Goal: Task Accomplishment & Management: Complete application form

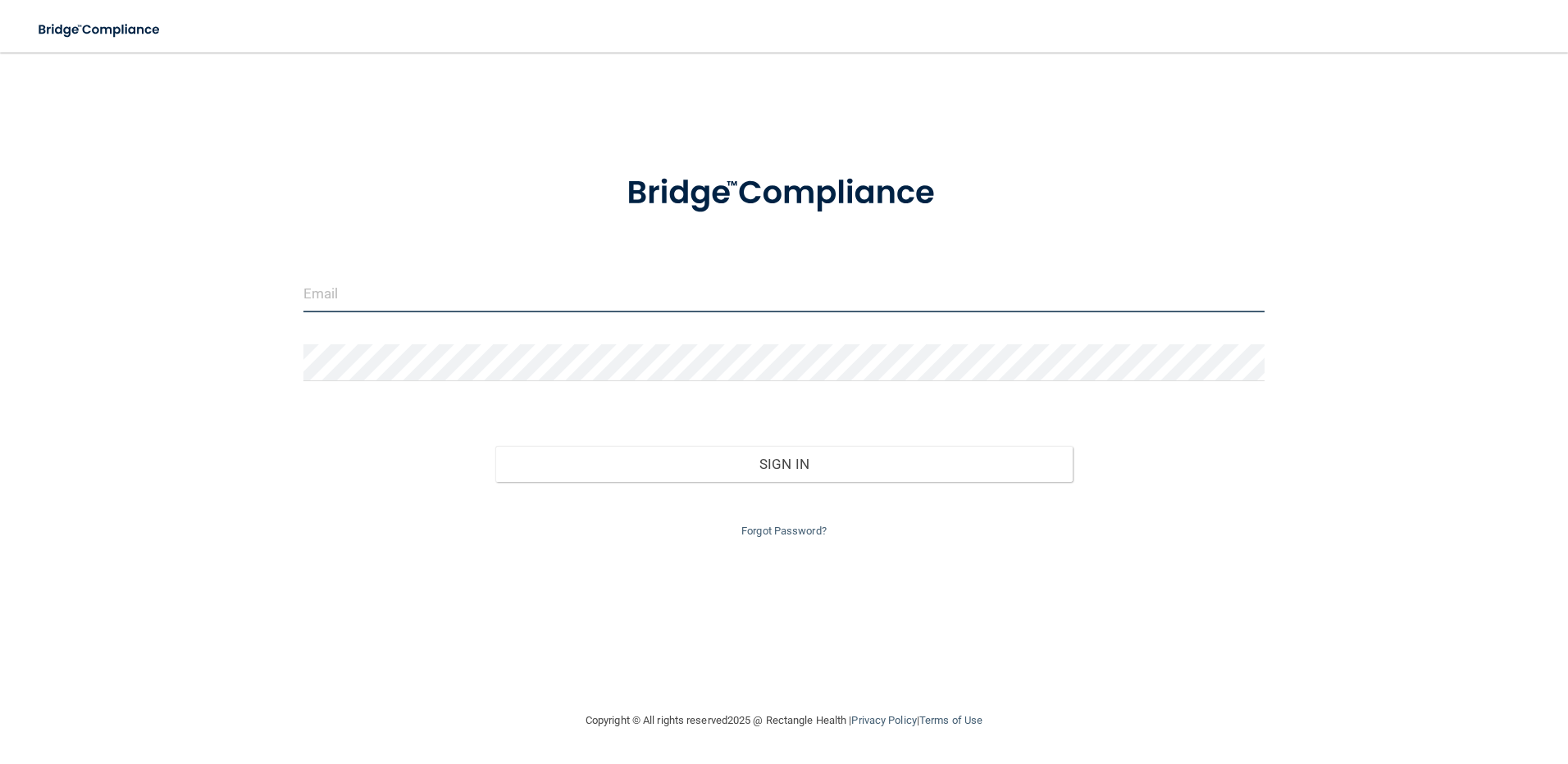
type input "[PERSON_NAME][EMAIL_ADDRESS][DOMAIN_NAME]"
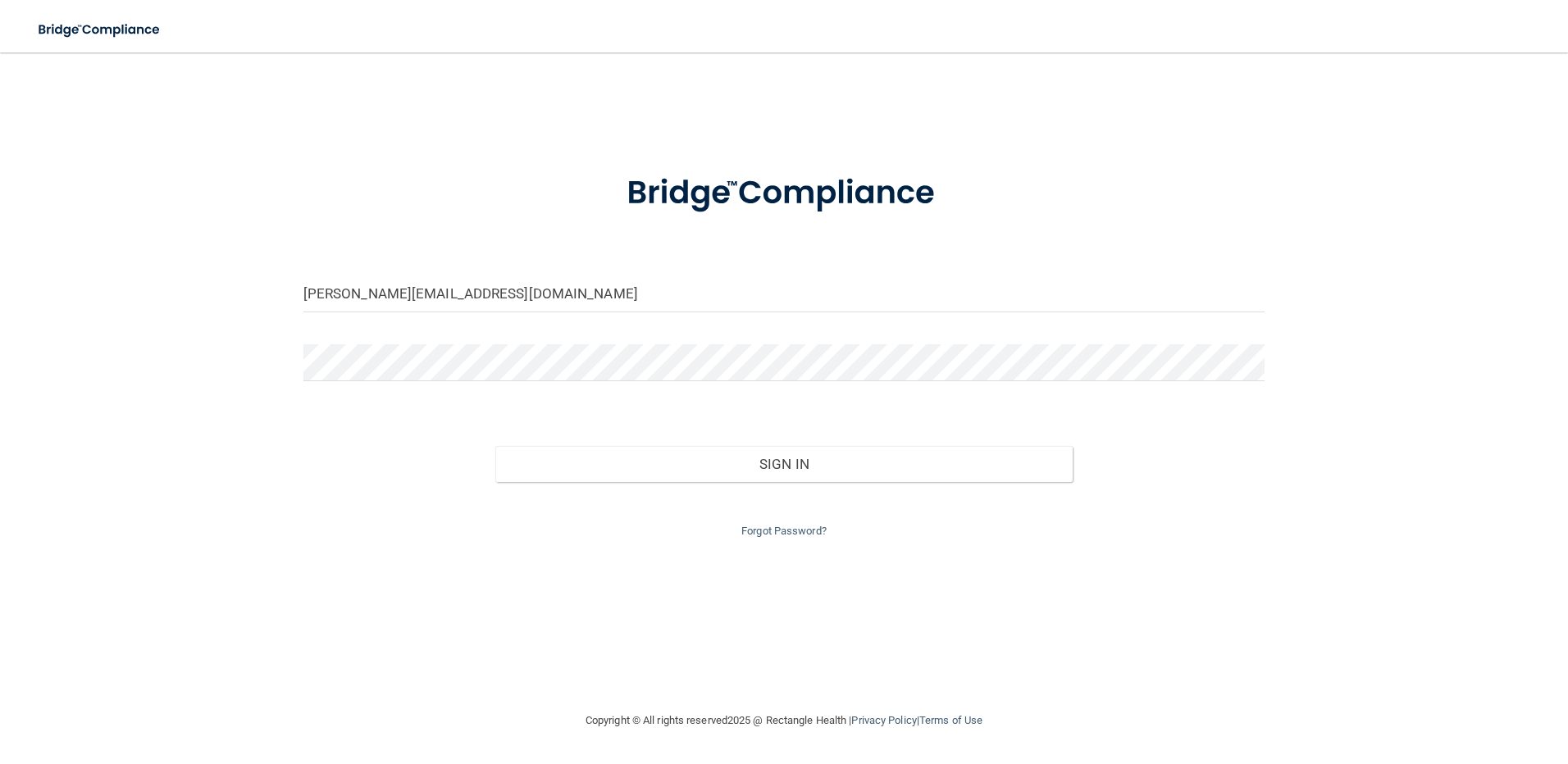
click at [846, 487] on div "Forgot Password?" at bounding box center [784, 512] width 986 height 59
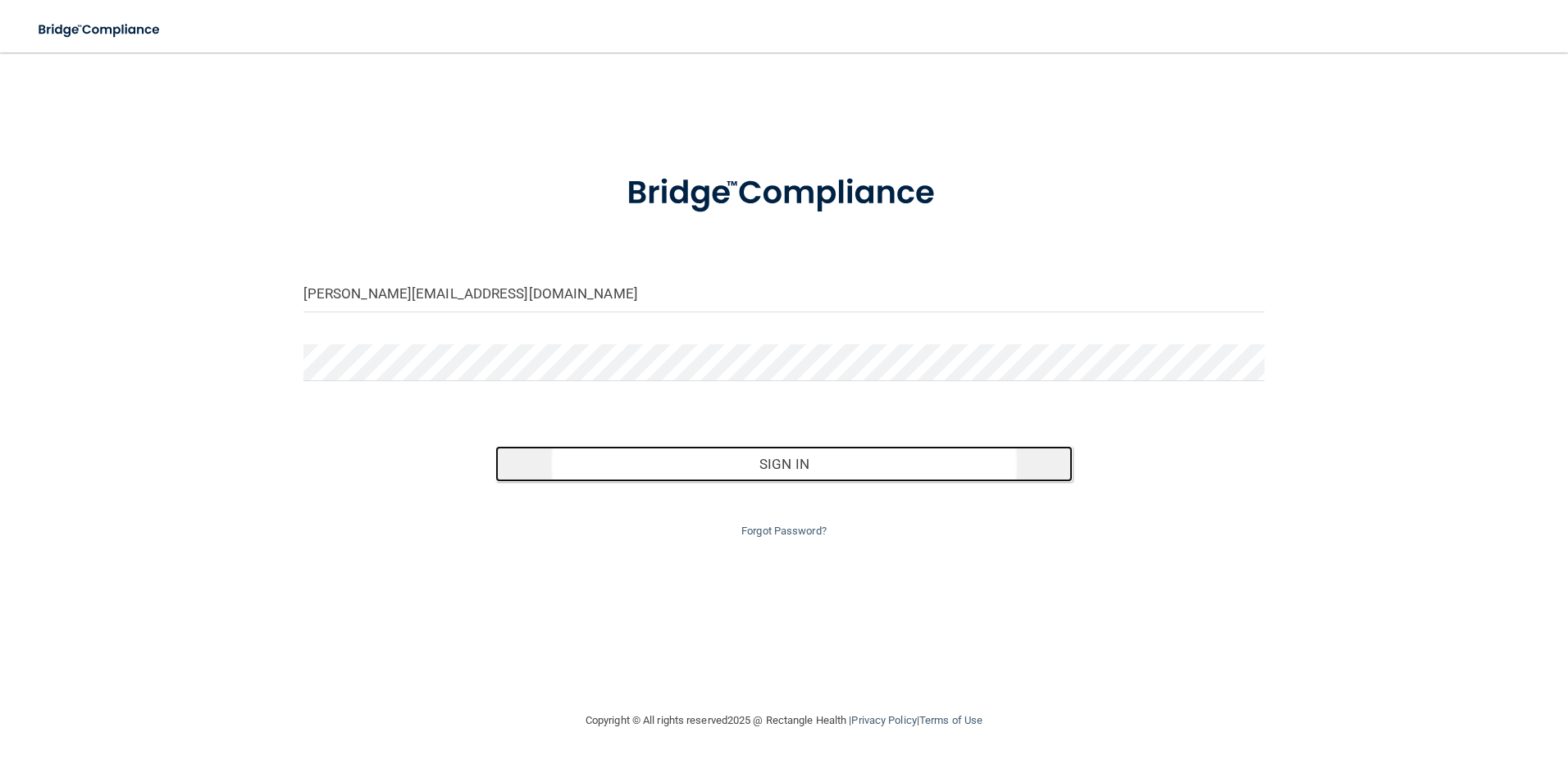
click at [831, 474] on button "Sign In" at bounding box center [783, 463] width 577 height 36
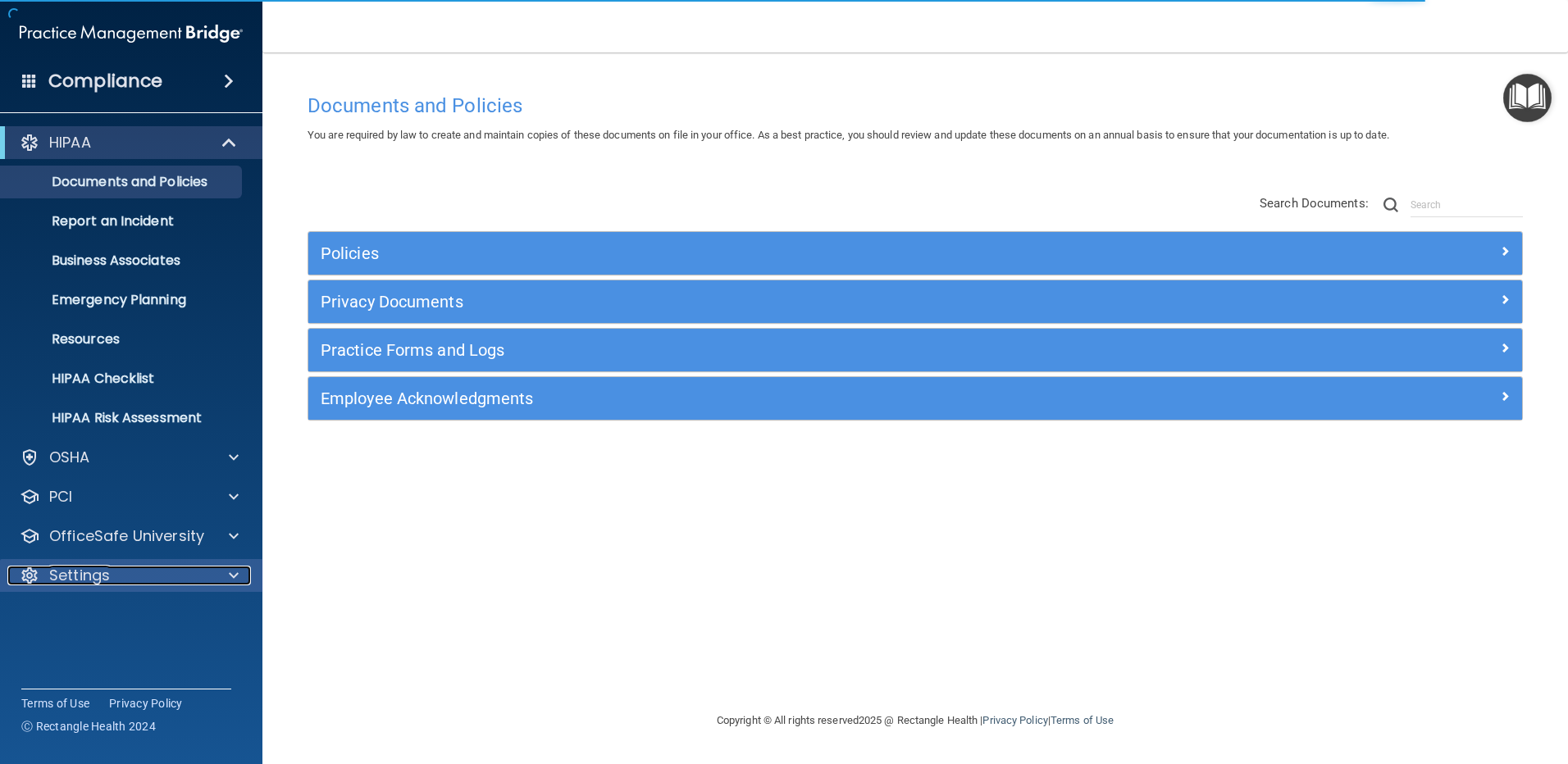
click at [152, 570] on div "Settings" at bounding box center [109, 575] width 203 height 19
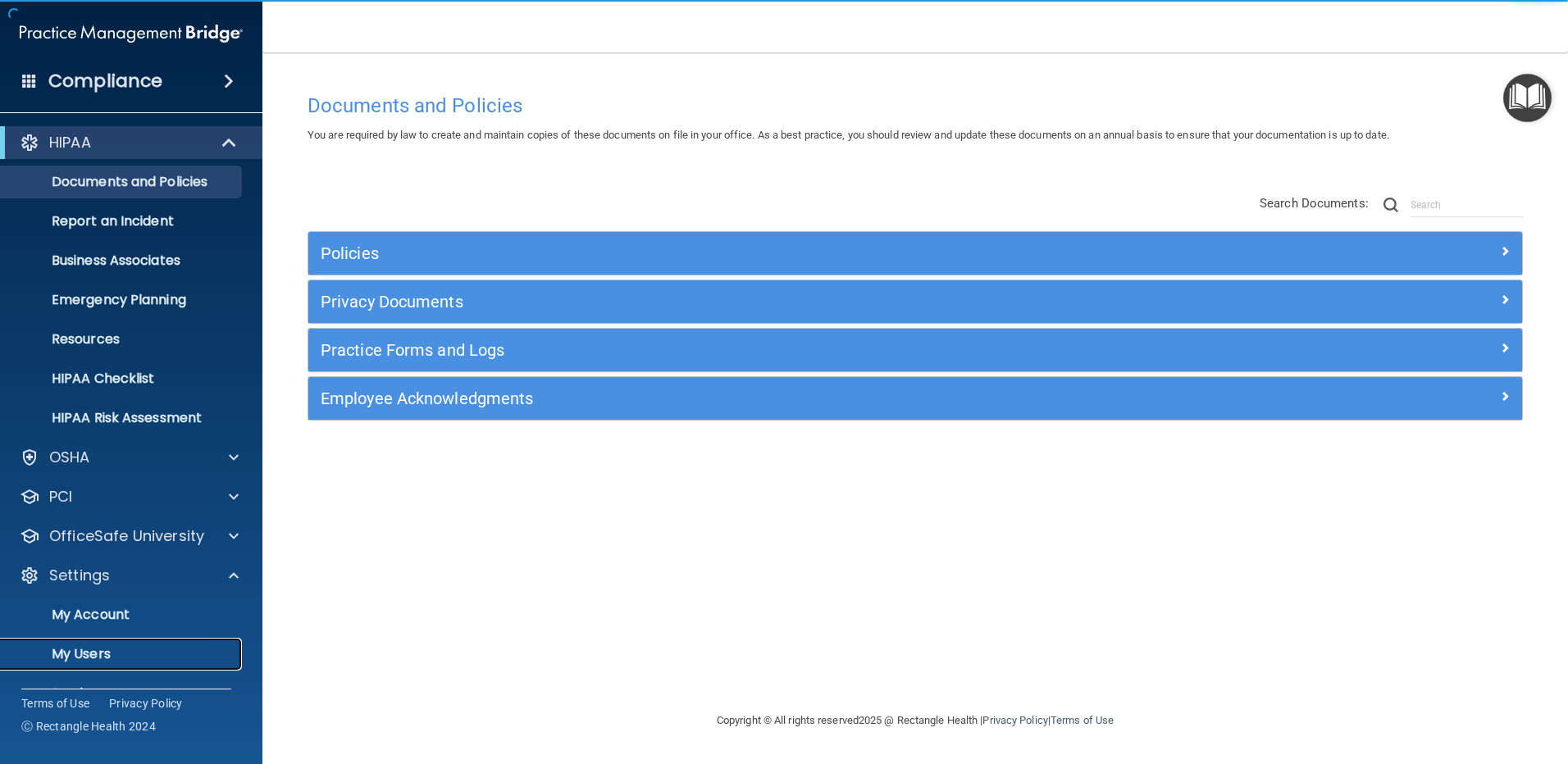
click at [88, 657] on p "My Users" at bounding box center [122, 654] width 223 height 16
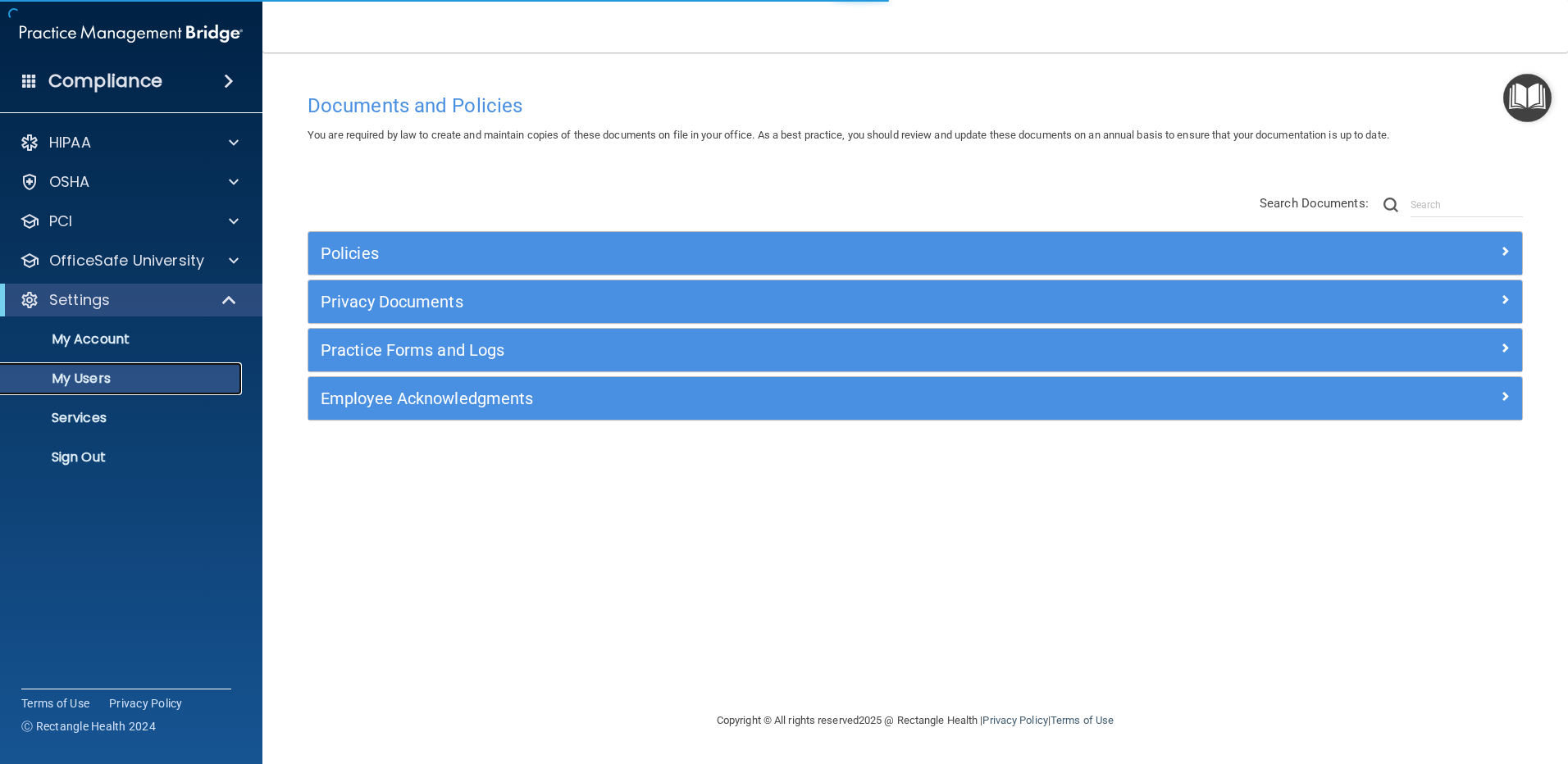
select select "20"
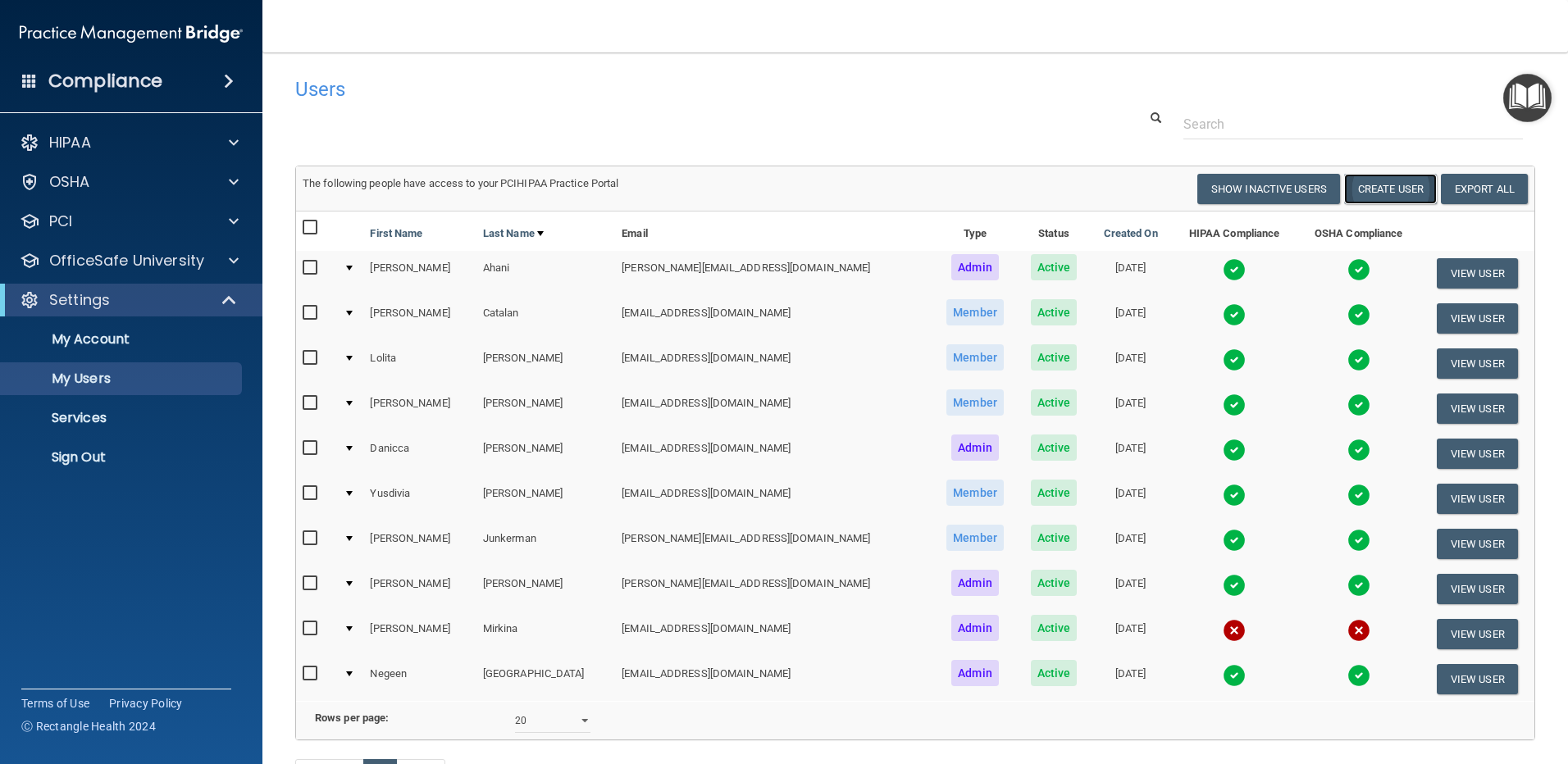
click at [1400, 190] on button "Create User" at bounding box center [1390, 188] width 92 height 30
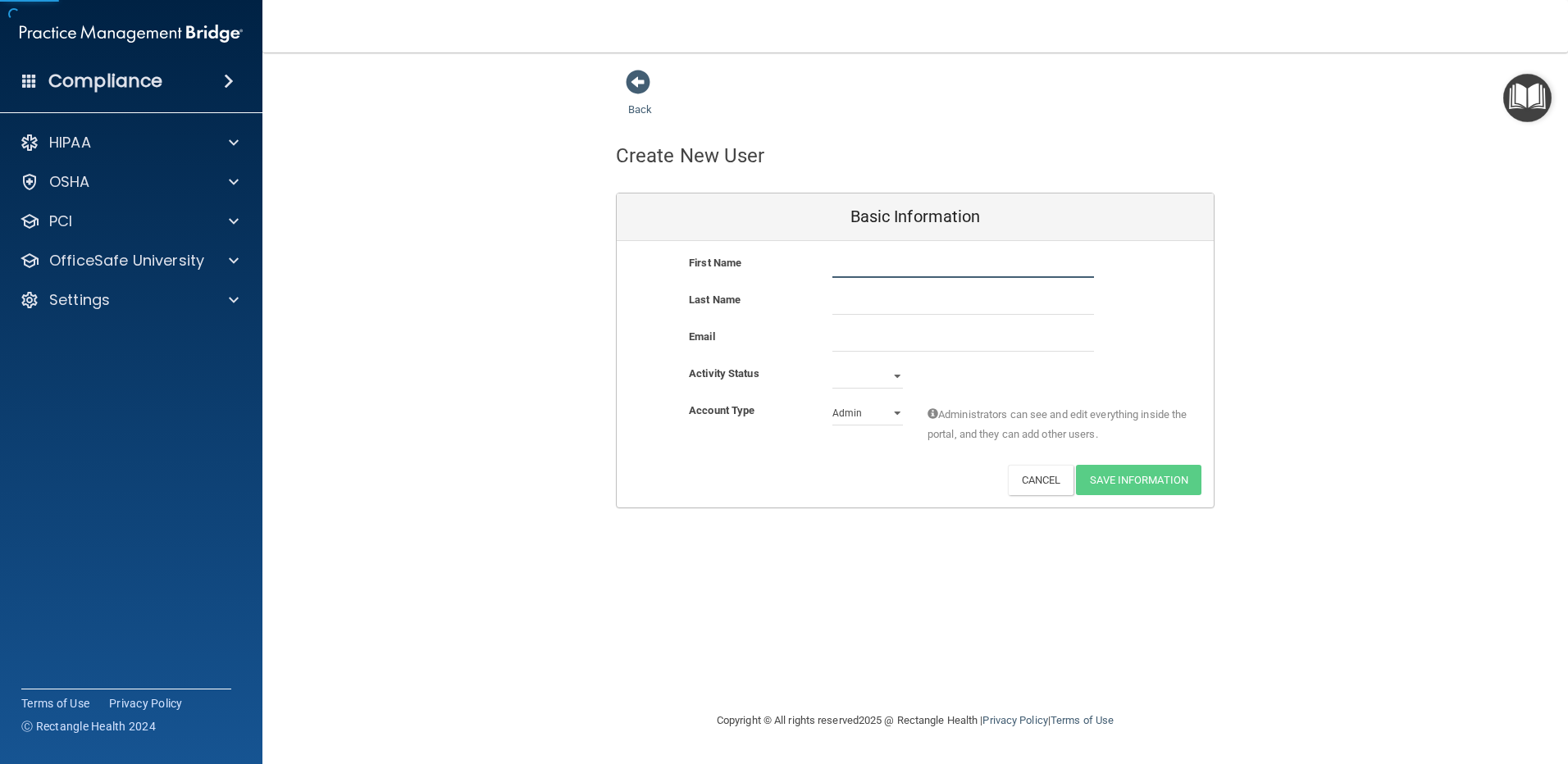
click at [833, 267] on input "text" at bounding box center [963, 266] width 262 height 25
type input "[PERSON_NAME]"
drag, startPoint x: 894, startPoint y: 307, endPoint x: 764, endPoint y: 306, distance: 130.0
click at [764, 306] on div "Last Name A;o" at bounding box center [915, 303] width 597 height 25
type input "a"
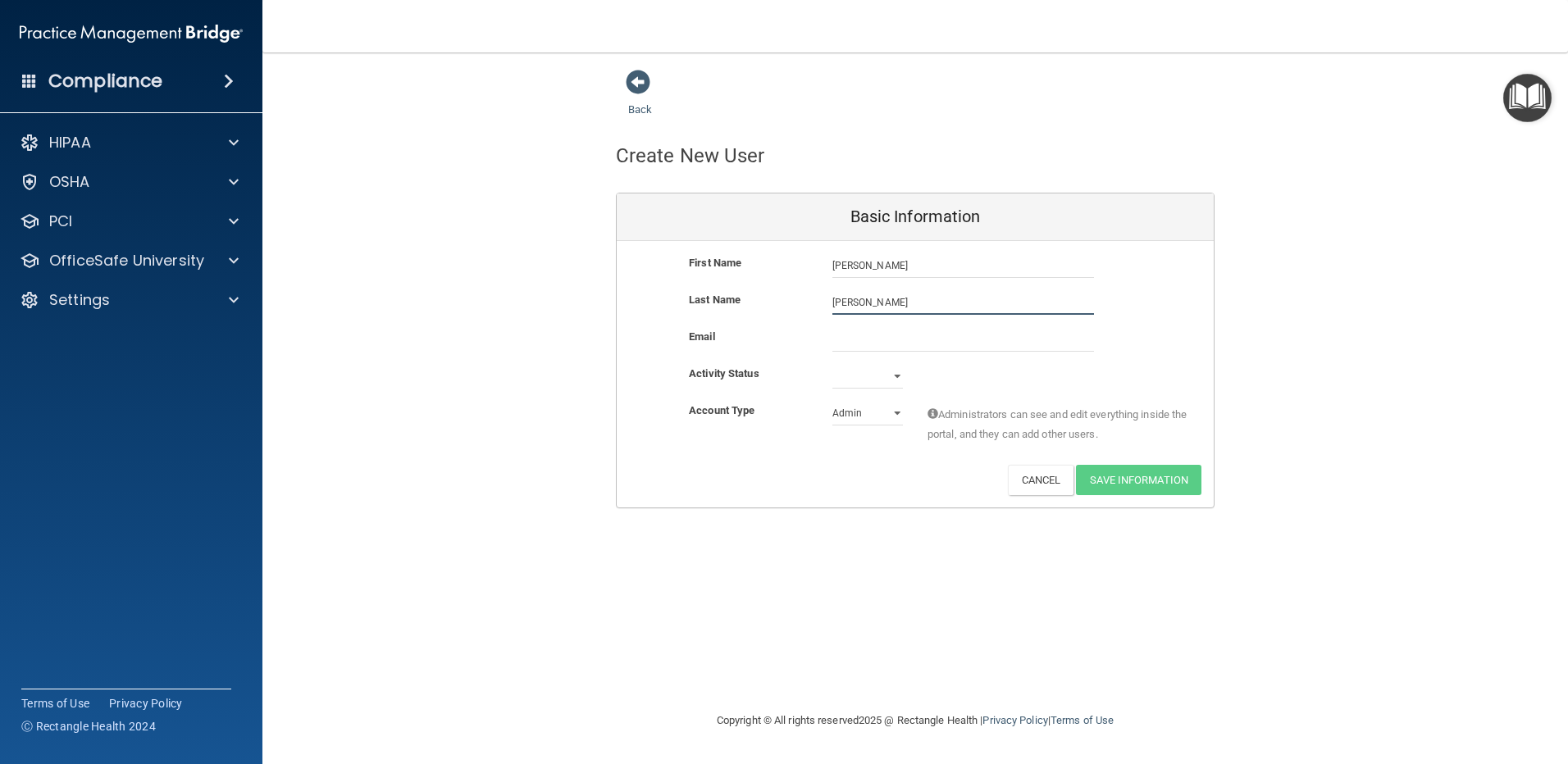
type input "[PERSON_NAME]"
type input "[EMAIL_ADDRESS][DOMAIN_NAME]"
click at [899, 373] on select "Active Inactive" at bounding box center [867, 380] width 70 height 25
select select "active"
click at [832, 364] on select "Active Inactive" at bounding box center [867, 377] width 70 height 25
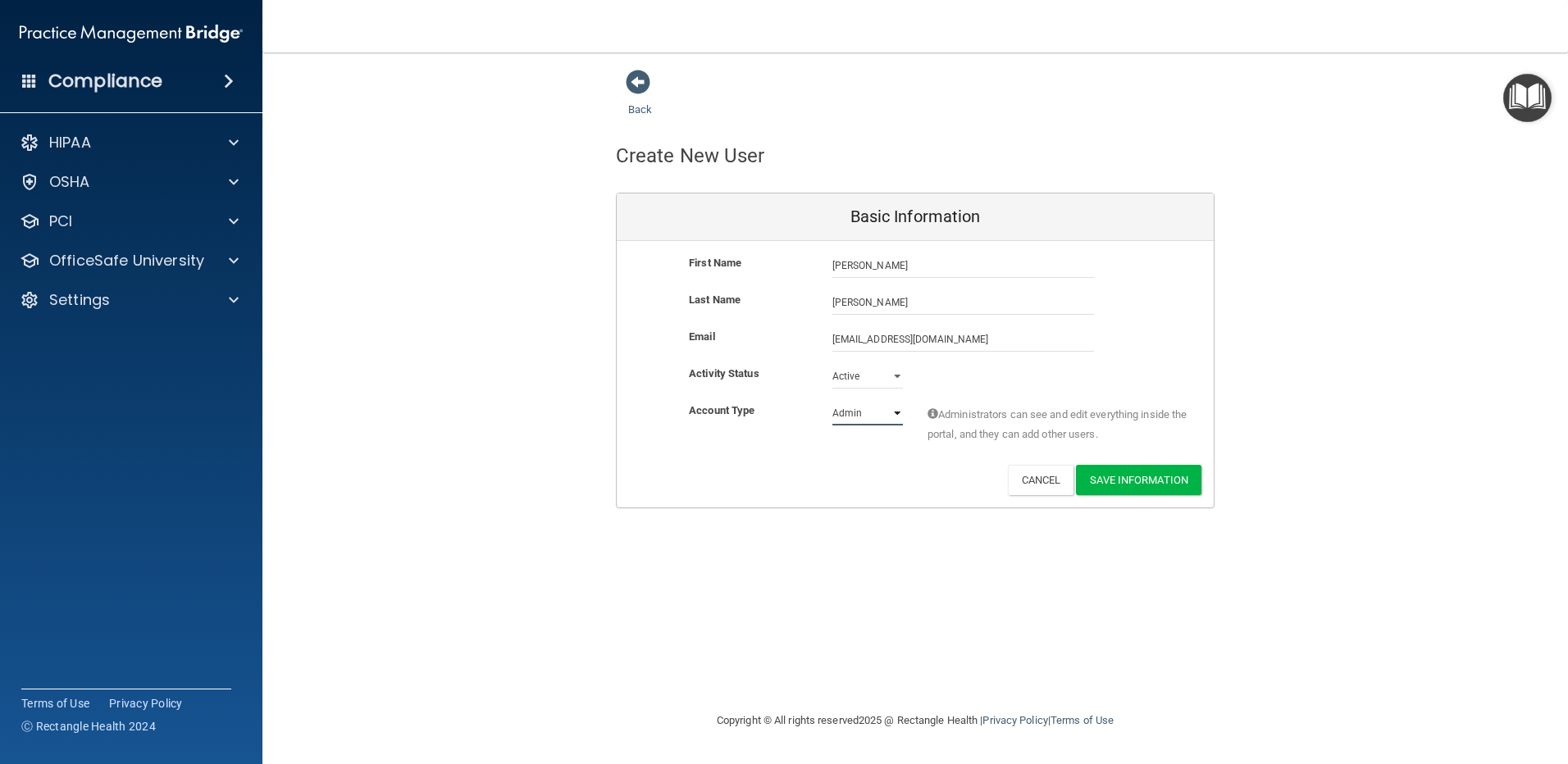
click at [886, 416] on select "Admin Member" at bounding box center [867, 413] width 70 height 25
click at [1137, 487] on button "Save Information" at bounding box center [1138, 480] width 125 height 30
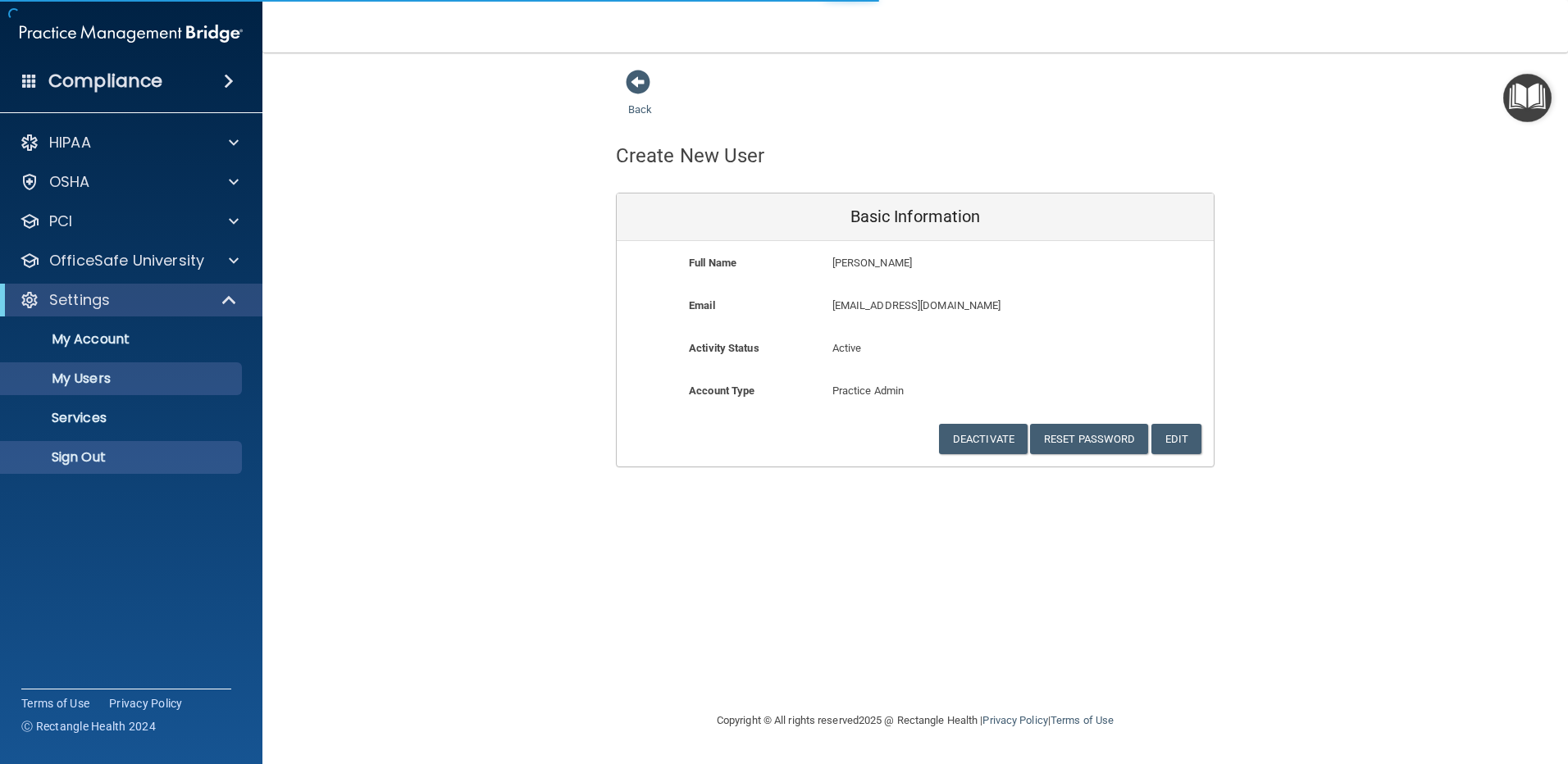
select select "20"
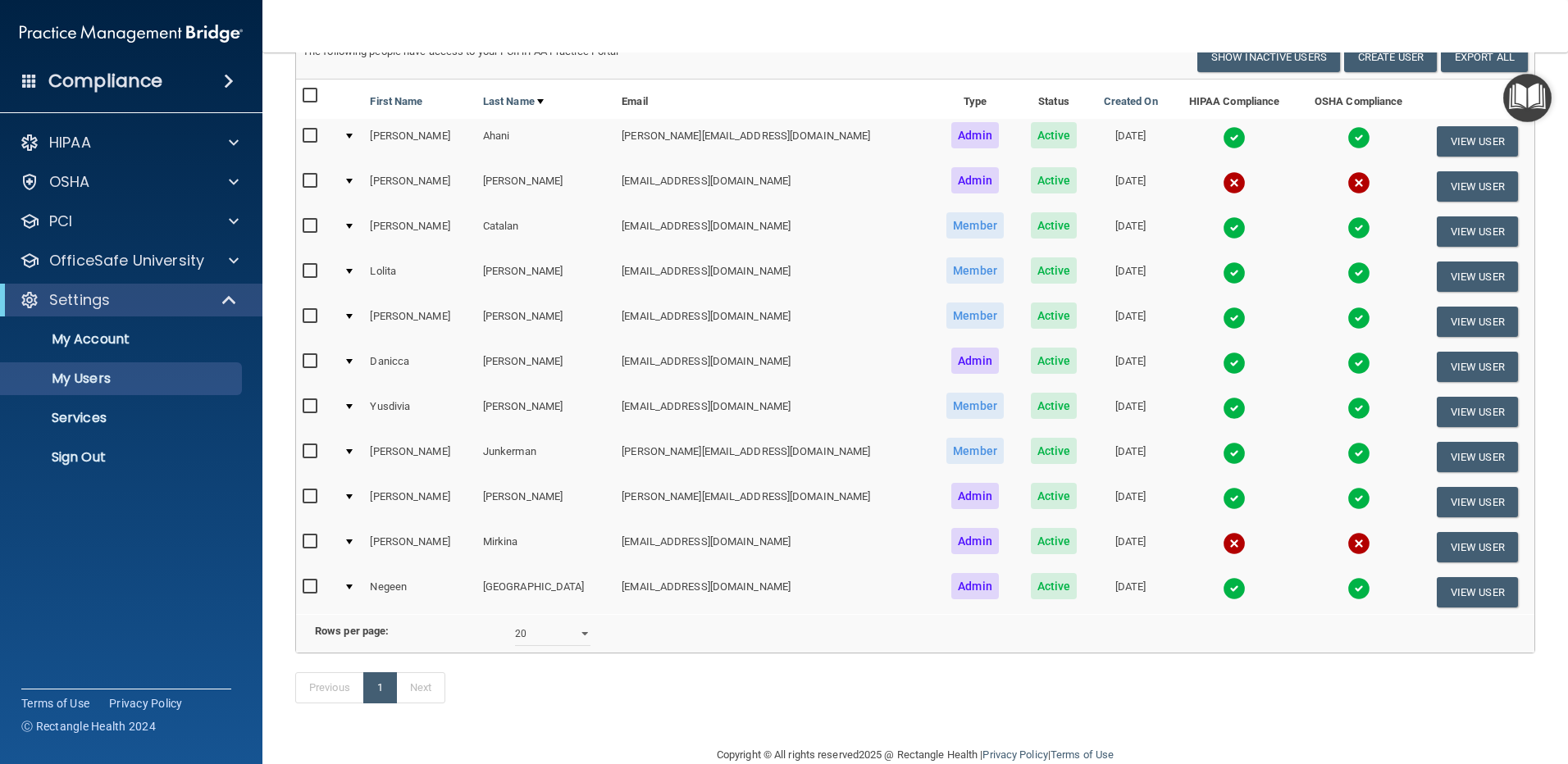
scroll to position [169, 0]
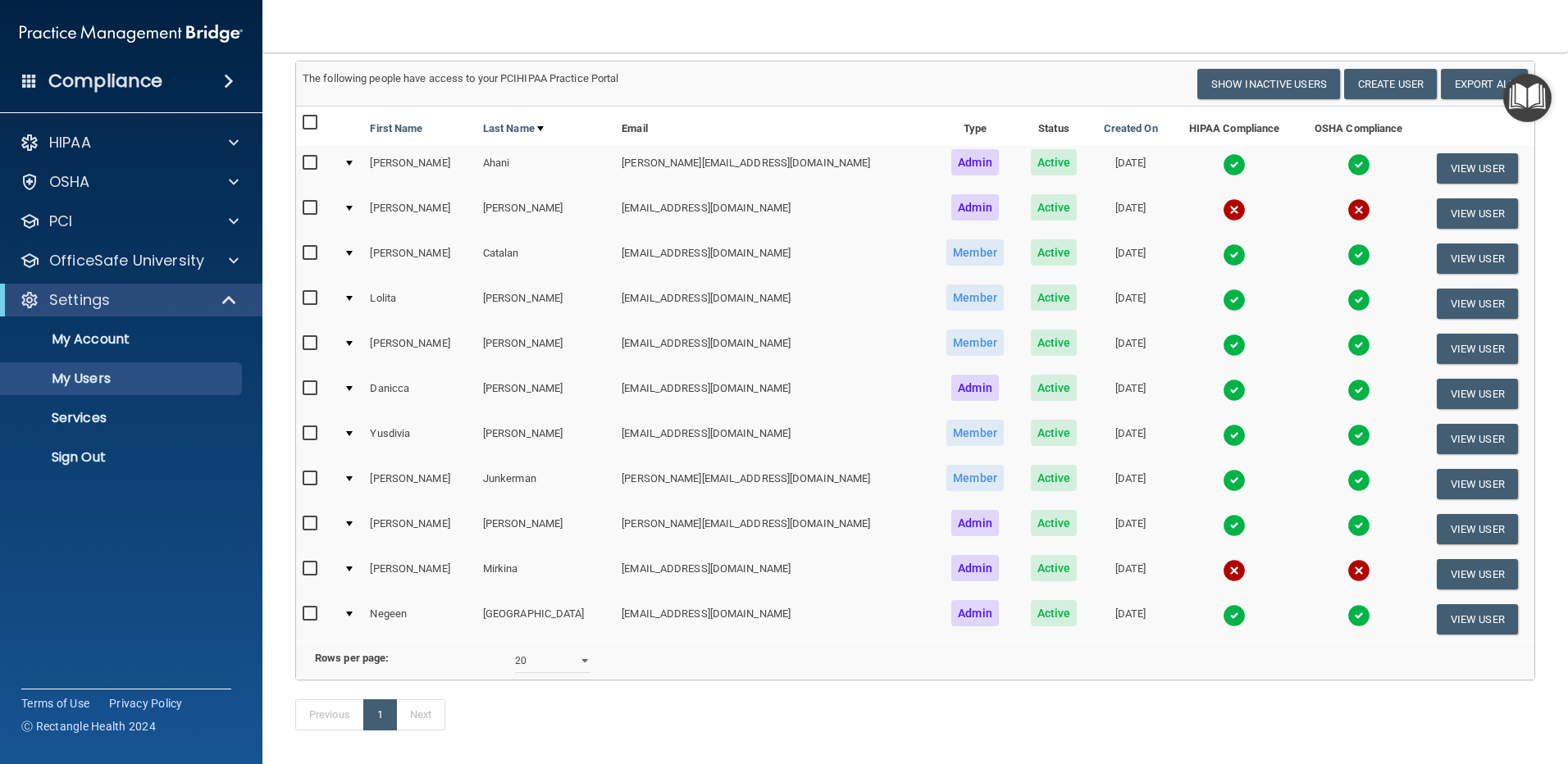
click at [353, 207] on div at bounding box center [349, 208] width 7 height 5
